Goal: Transaction & Acquisition: Purchase product/service

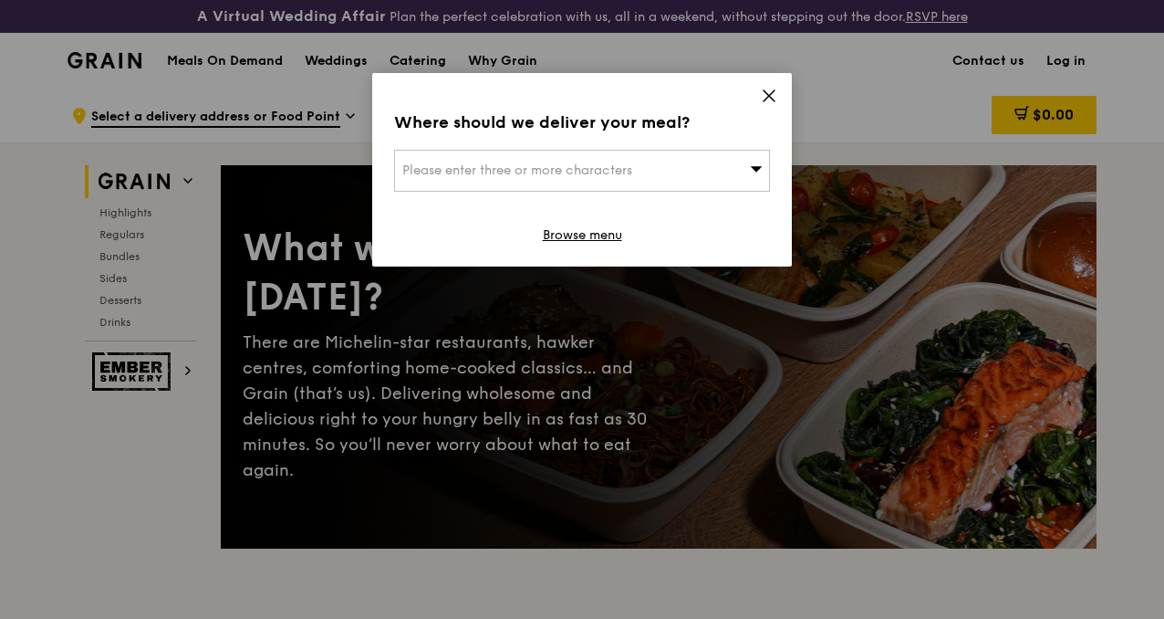
click at [767, 91] on icon at bounding box center [769, 96] width 16 height 16
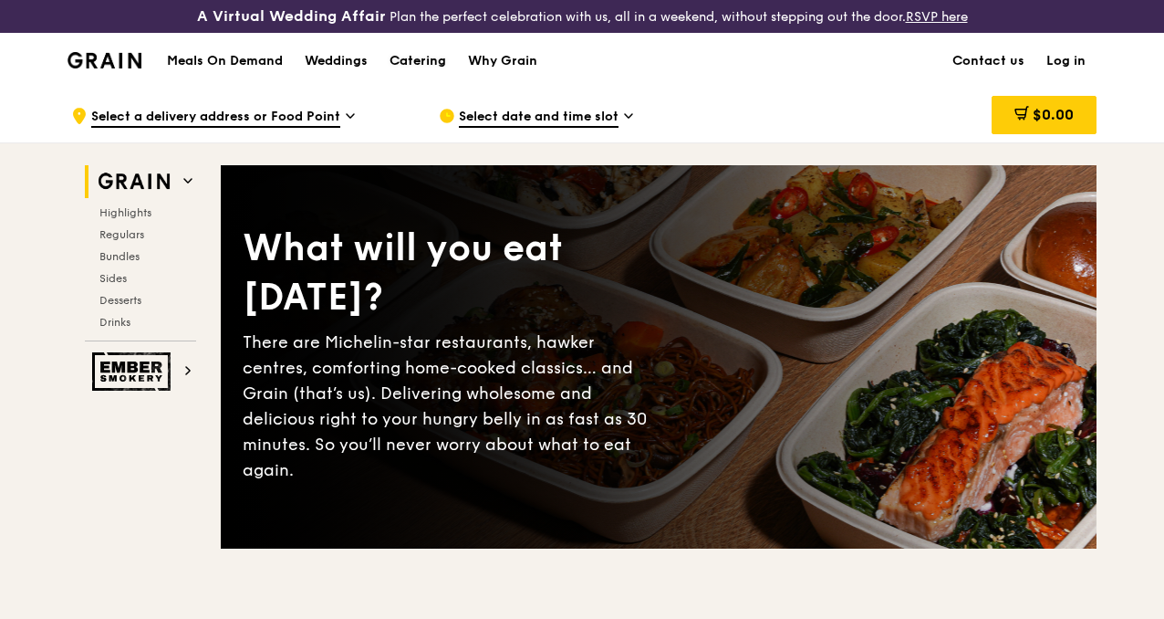
click at [430, 73] on div "Catering" at bounding box center [418, 61] width 57 height 55
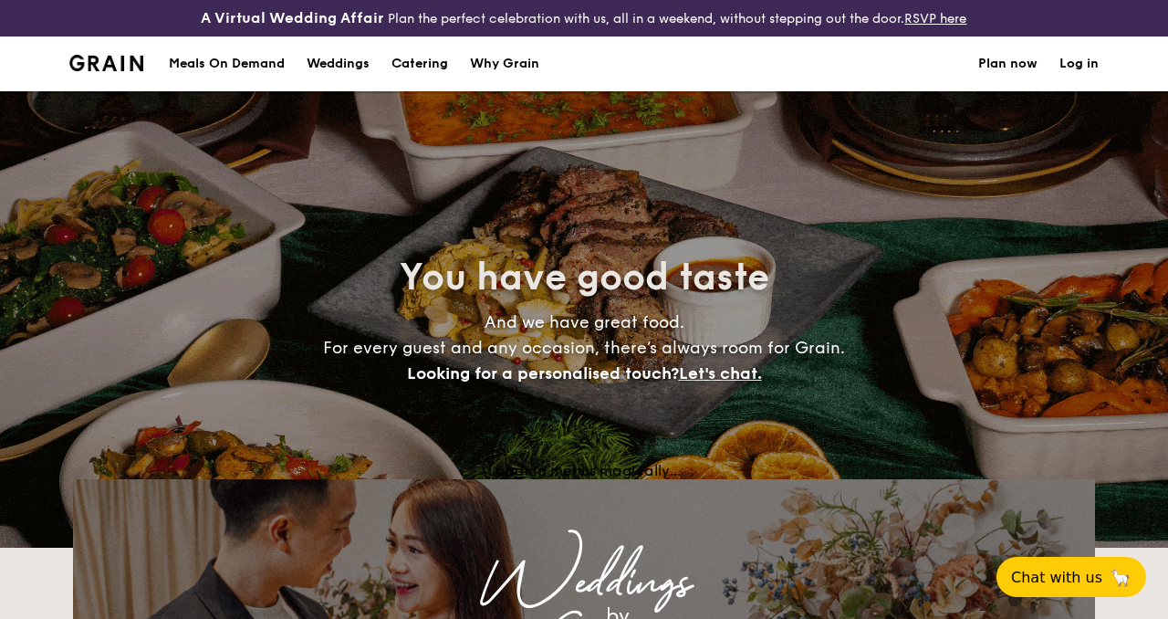
select select
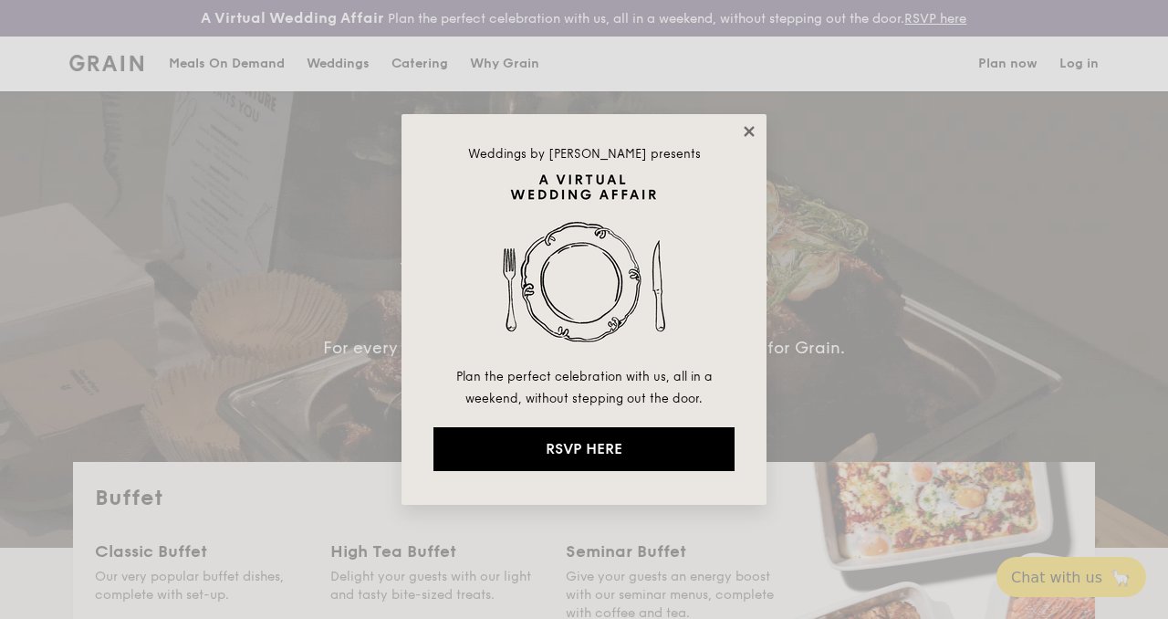
click at [747, 127] on icon at bounding box center [749, 131] width 16 height 16
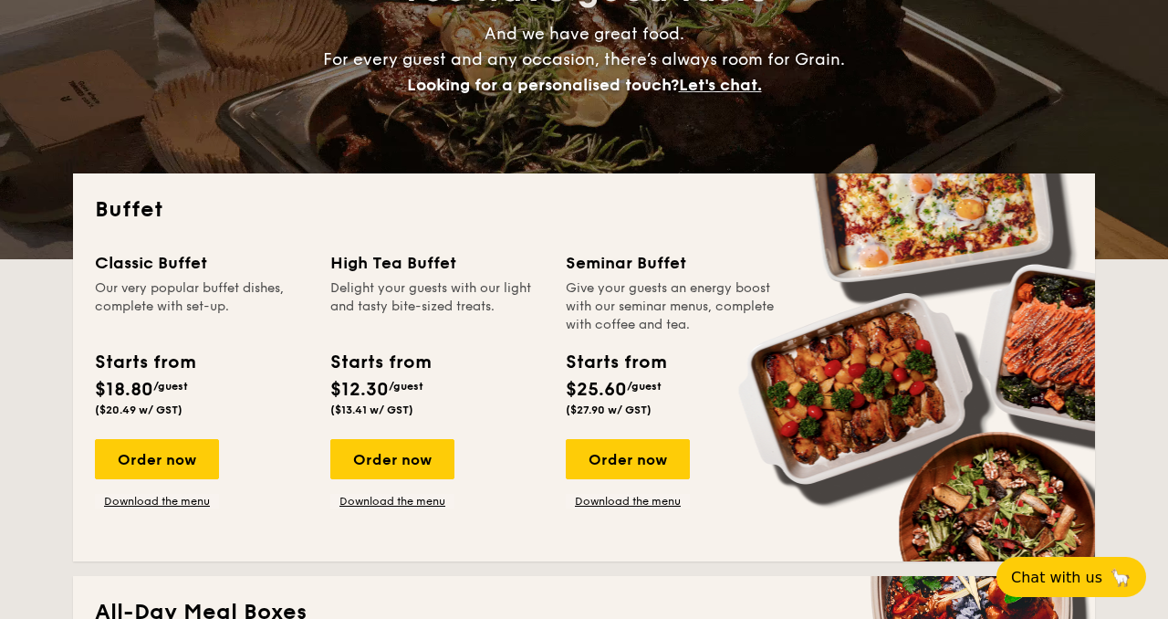
scroll to position [300, 0]
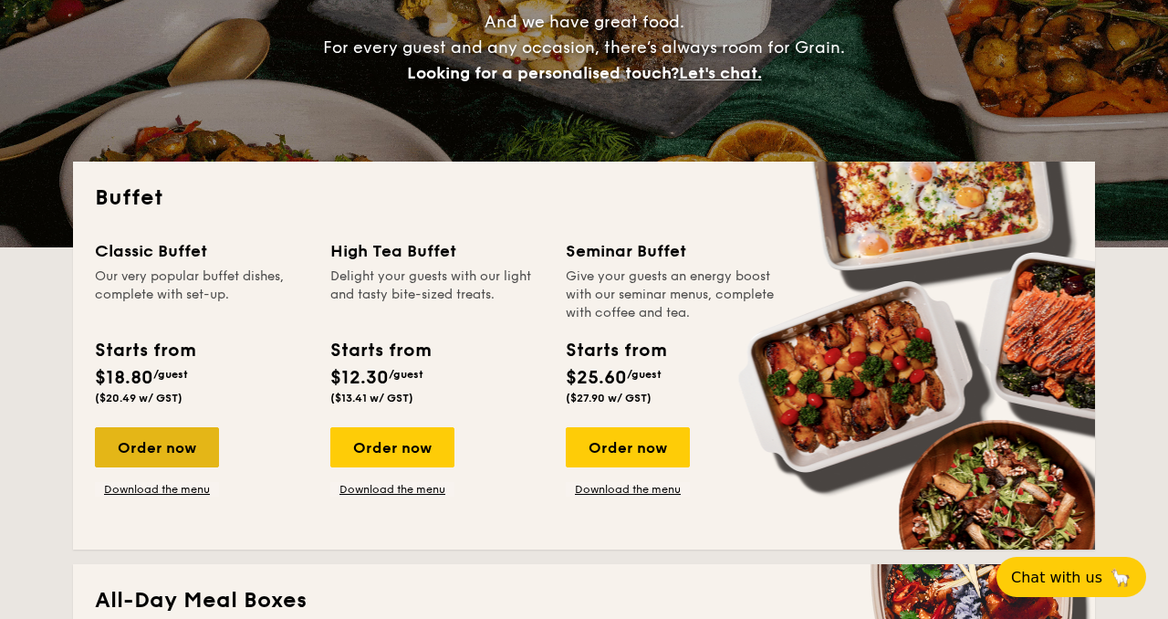
click at [143, 444] on div "Order now" at bounding box center [157, 447] width 124 height 40
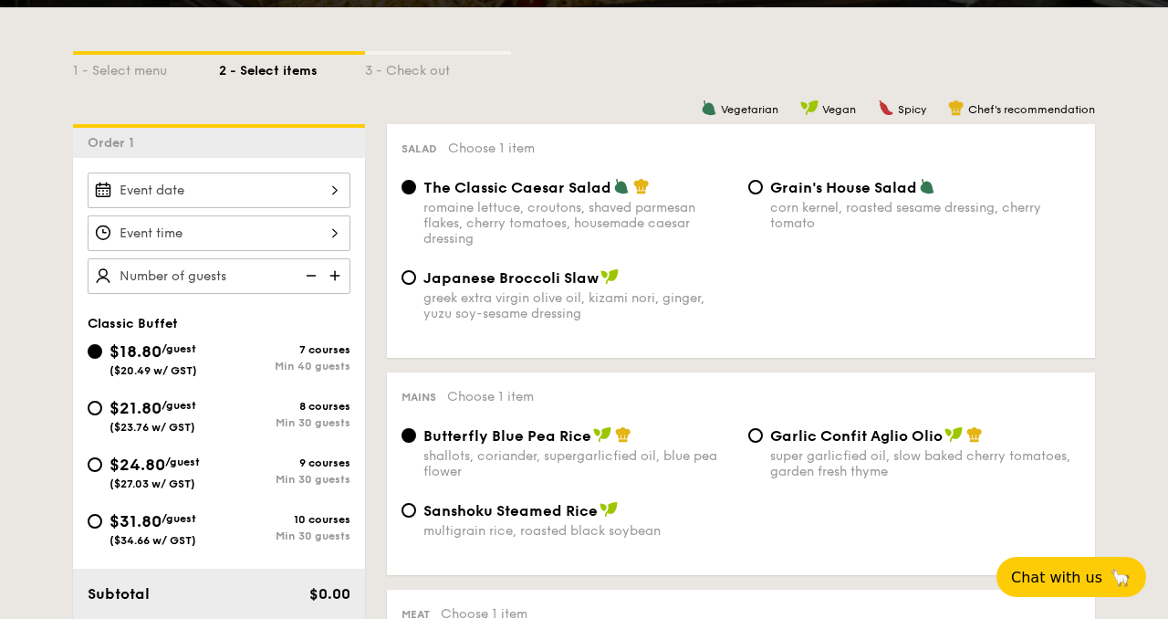
scroll to position [423, 0]
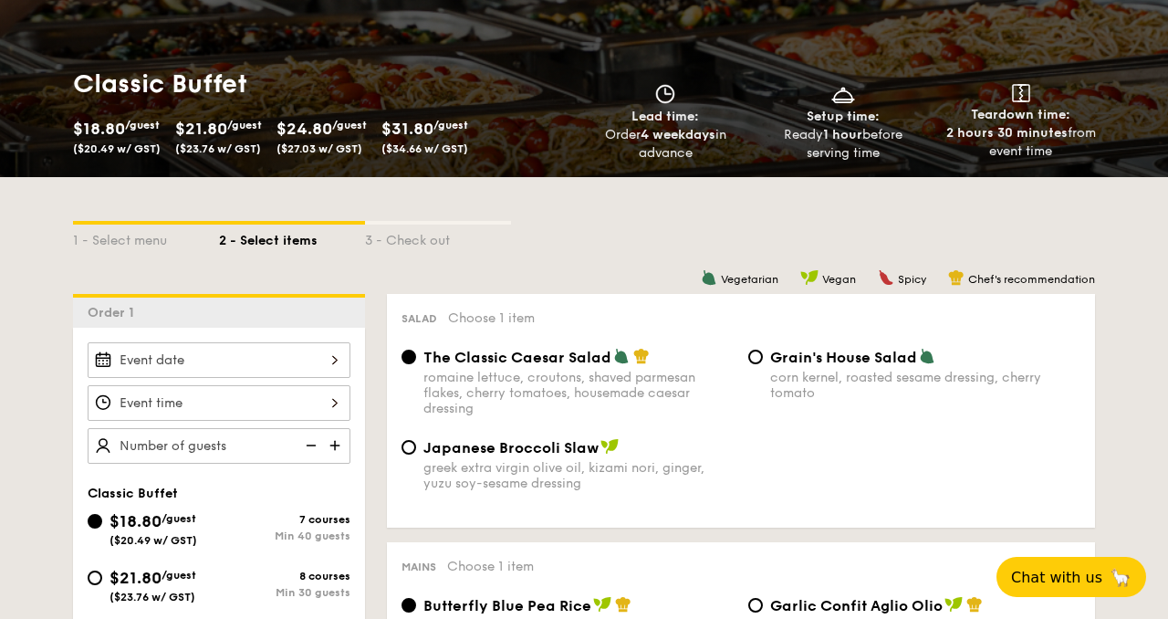
scroll to position [318, 0]
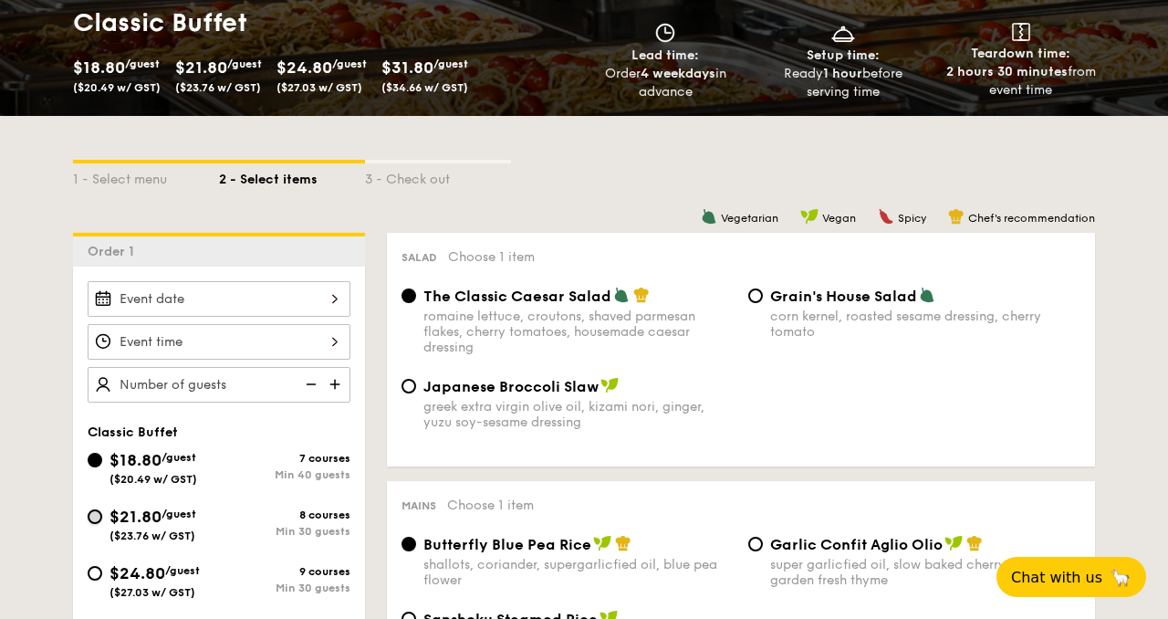
click at [95, 519] on input "$21.80 /guest ($23.76 w/ GST) 8 courses Min 30 guests" at bounding box center [95, 516] width 15 height 15
radio input "true"
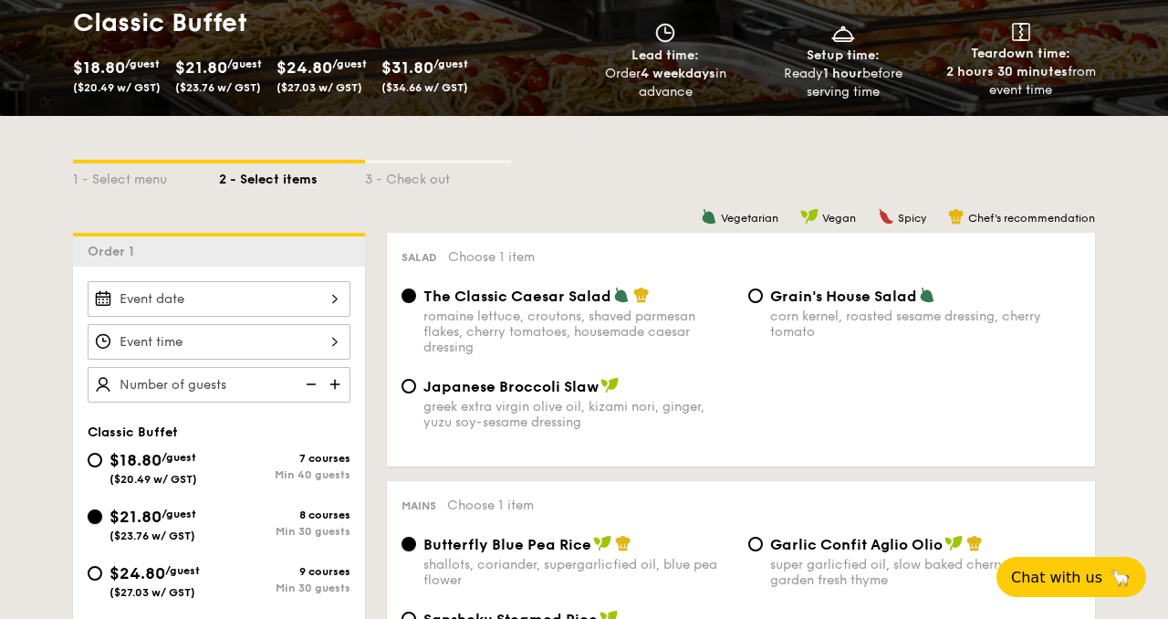
radio input "true"
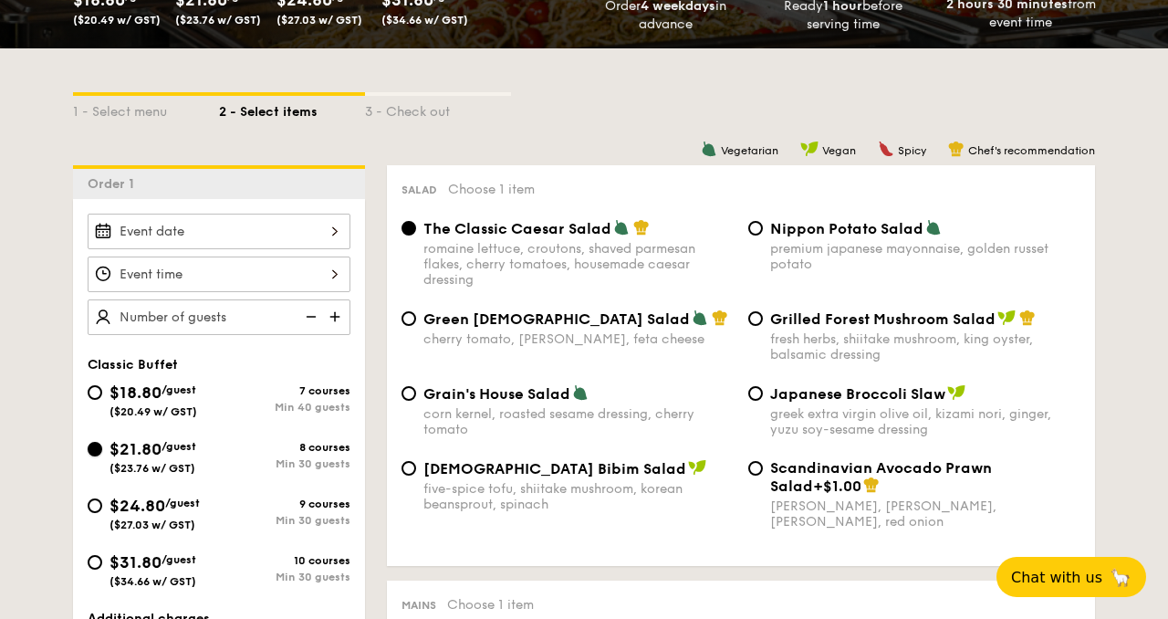
scroll to position [362, 0]
